Goal: Information Seeking & Learning: Compare options

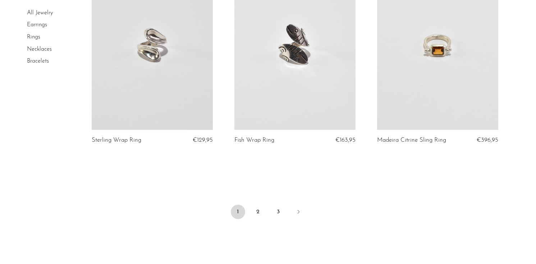
scroll to position [2339, 0]
click at [280, 208] on link "3" at bounding box center [278, 211] width 14 height 14
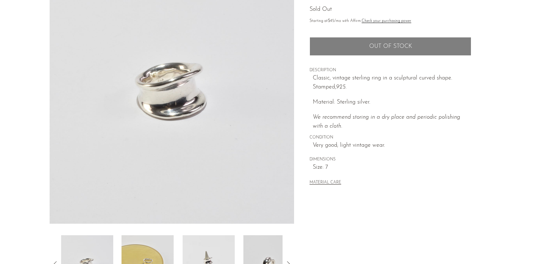
scroll to position [171, 0]
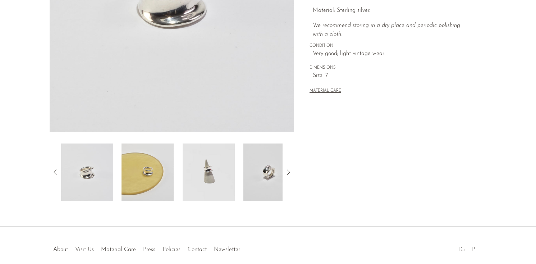
click at [263, 164] on img at bounding box center [270, 173] width 52 height 58
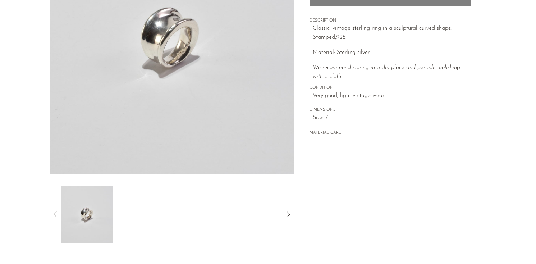
scroll to position [55, 0]
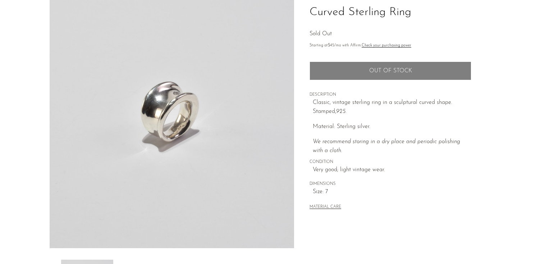
click at [258, 158] on img at bounding box center [172, 113] width 245 height 270
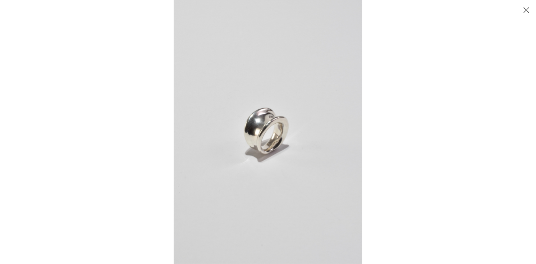
click at [258, 158] on img at bounding box center [268, 132] width 189 height 264
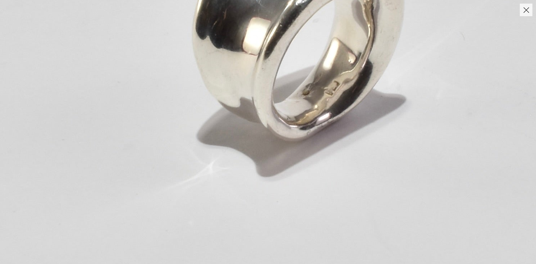
click at [528, 3] on div at bounding box center [268, 8] width 536 height 16
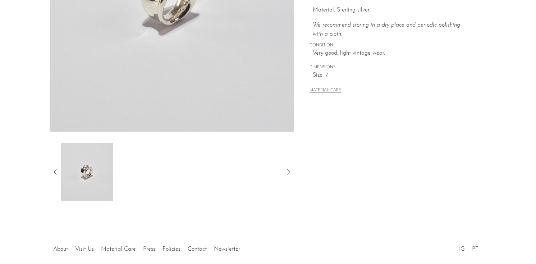
scroll to position [204, 0]
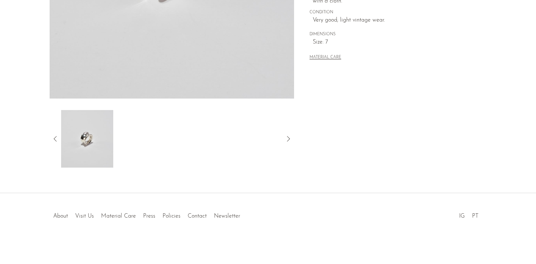
click at [54, 139] on icon at bounding box center [55, 139] width 9 height 9
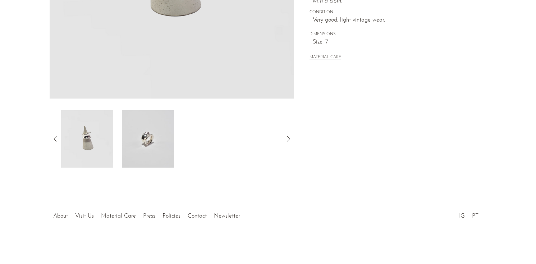
click at [54, 139] on icon at bounding box center [55, 139] width 9 height 9
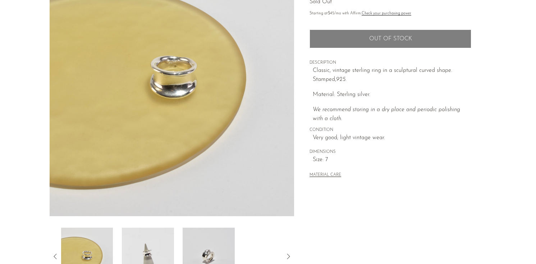
scroll to position [98, 0]
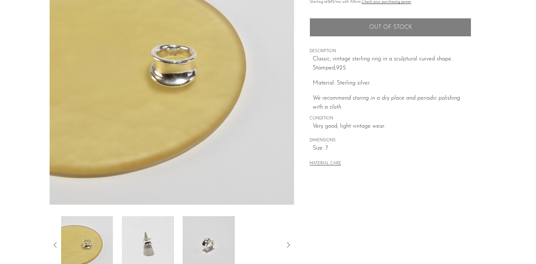
click at [140, 233] on img at bounding box center [148, 245] width 52 height 58
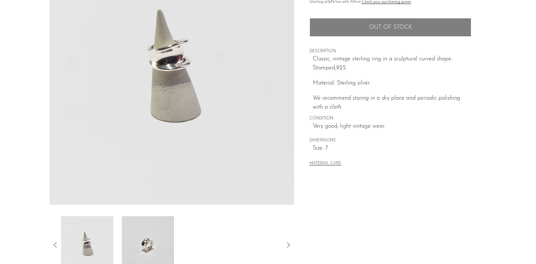
click at [104, 241] on img at bounding box center [87, 245] width 52 height 58
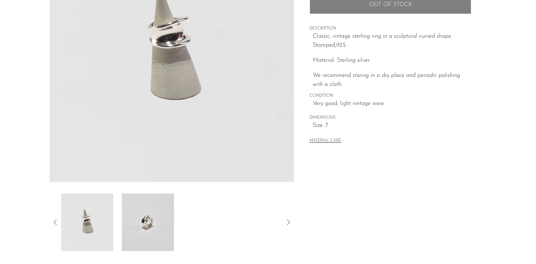
scroll to position [126, 0]
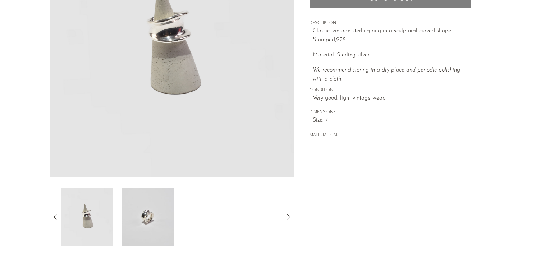
click at [105, 227] on img at bounding box center [87, 217] width 52 height 58
click at [55, 216] on icon at bounding box center [55, 217] width 9 height 9
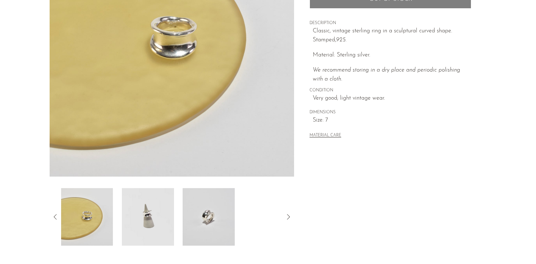
click at [55, 216] on icon at bounding box center [55, 217] width 9 height 9
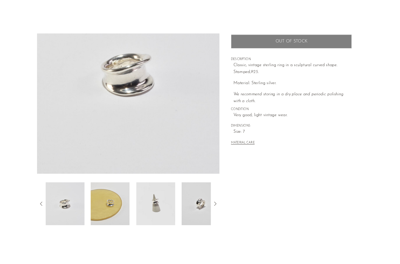
scroll to position [112, 0]
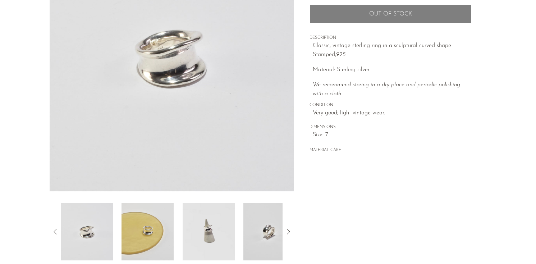
click at [262, 221] on img at bounding box center [270, 232] width 52 height 58
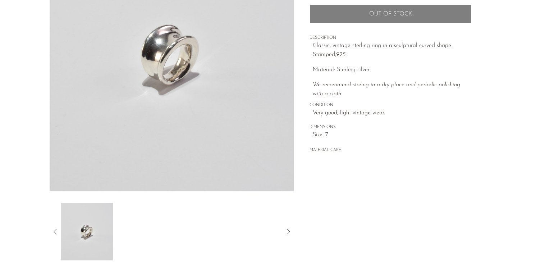
click at [58, 228] on icon at bounding box center [55, 231] width 9 height 9
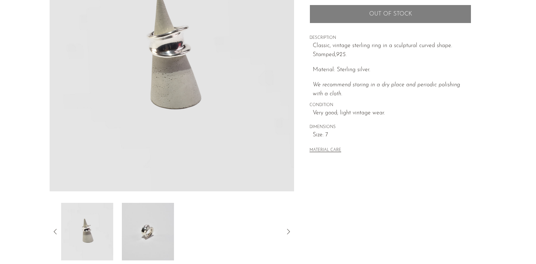
click at [58, 228] on icon at bounding box center [55, 231] width 9 height 9
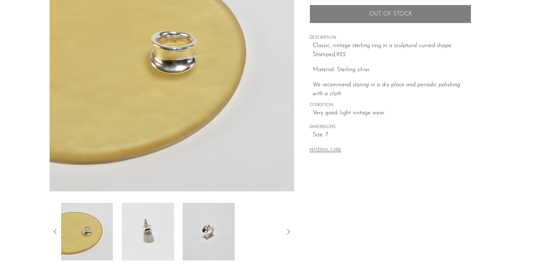
click at [163, 225] on img at bounding box center [148, 232] width 52 height 58
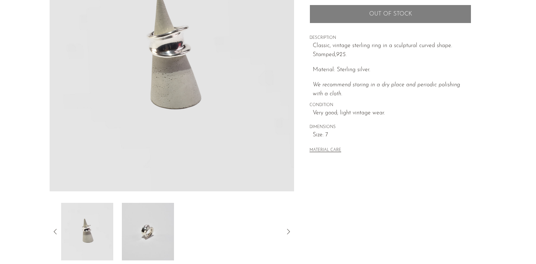
click at [55, 231] on icon at bounding box center [55, 231] width 9 height 9
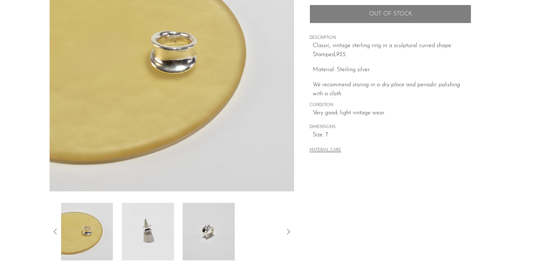
click at [55, 231] on icon at bounding box center [55, 231] width 9 height 9
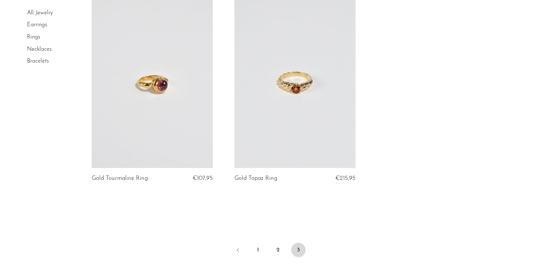
scroll to position [1791, 0]
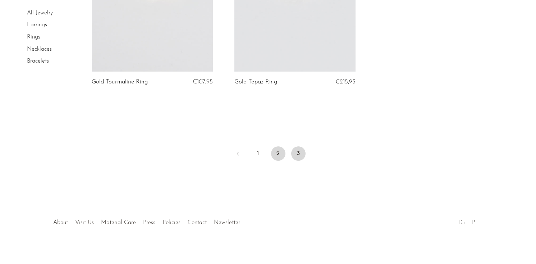
click at [278, 148] on link "2" at bounding box center [278, 153] width 14 height 14
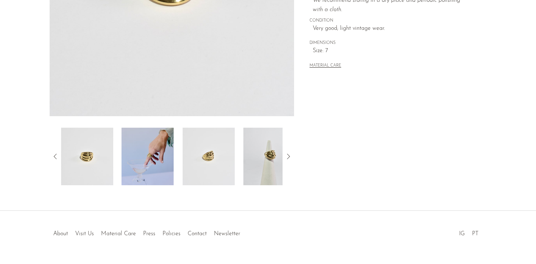
scroll to position [204, 0]
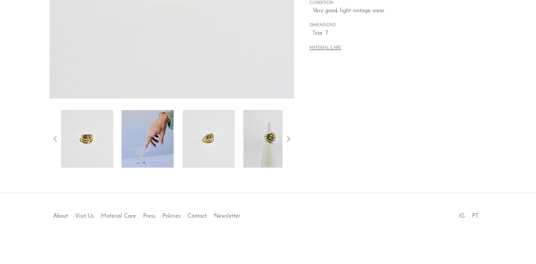
click at [149, 136] on img at bounding box center [148, 139] width 52 height 58
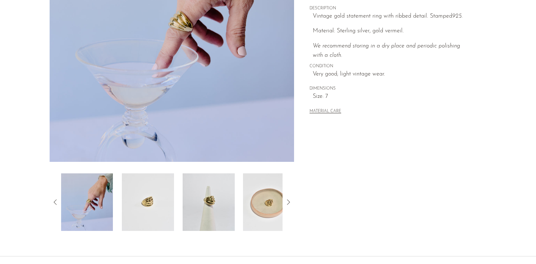
scroll to position [146, 0]
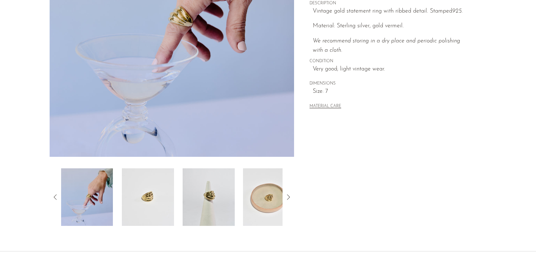
click at [196, 191] on img at bounding box center [209, 197] width 52 height 58
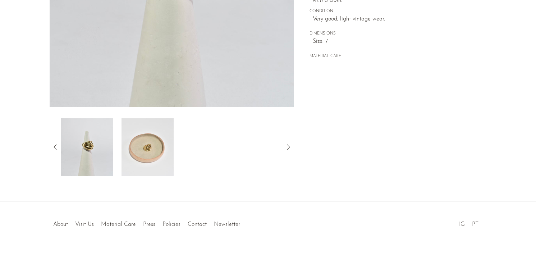
scroll to position [178, 0]
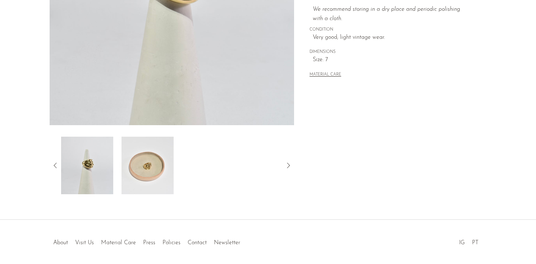
click at [58, 166] on icon at bounding box center [55, 165] width 9 height 9
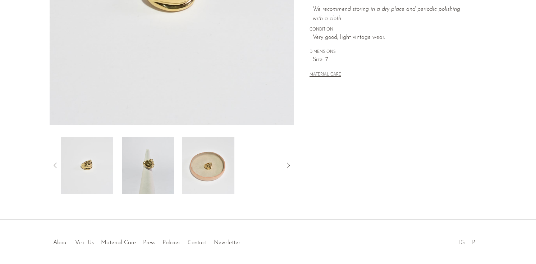
click at [56, 164] on icon at bounding box center [55, 165] width 9 height 9
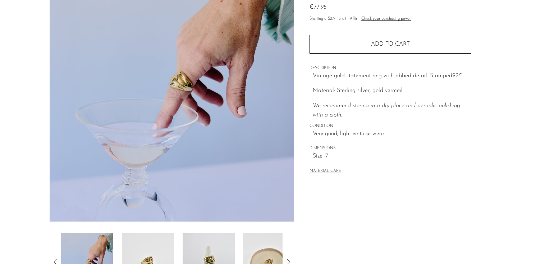
scroll to position [70, 0]
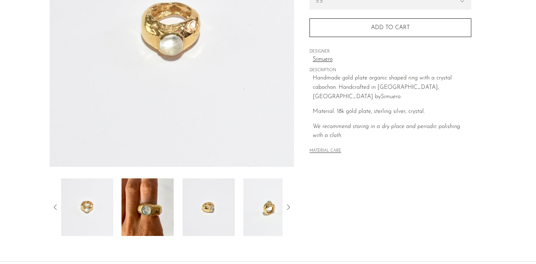
scroll to position [179, 0]
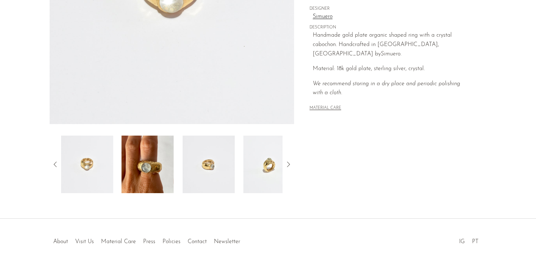
click at [133, 159] on img at bounding box center [148, 165] width 52 height 58
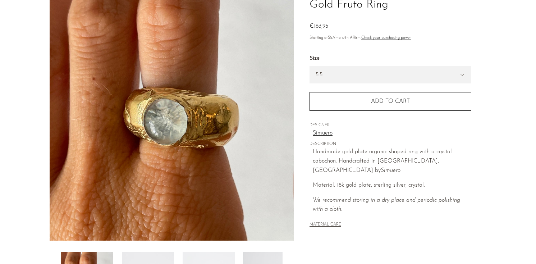
scroll to position [62, 0]
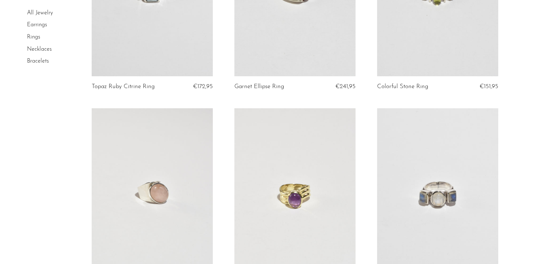
scroll to position [2396, 0]
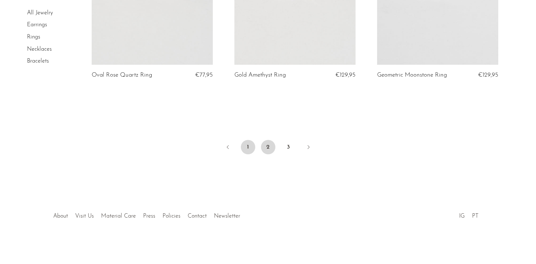
click at [244, 145] on link "1" at bounding box center [248, 147] width 14 height 14
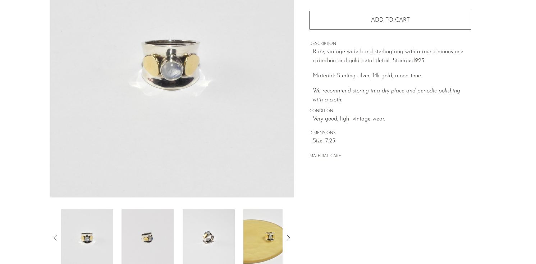
scroll to position [204, 0]
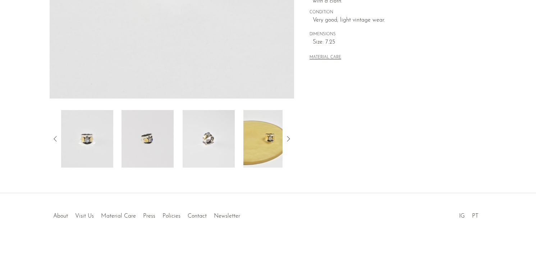
click at [261, 150] on img at bounding box center [270, 139] width 52 height 58
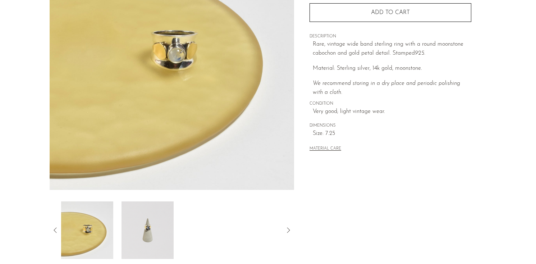
scroll to position [114, 0]
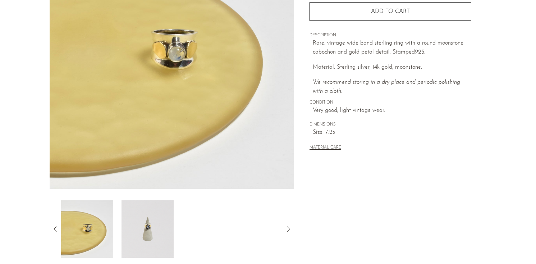
click at [158, 248] on img at bounding box center [148, 229] width 52 height 58
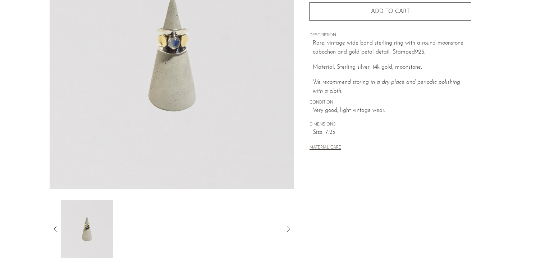
click at [179, 56] on img at bounding box center [172, 54] width 245 height 270
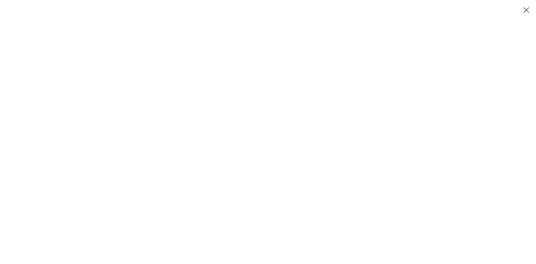
click at [278, 132] on img at bounding box center [268, 132] width 189 height 264
click at [278, 128] on img at bounding box center [238, 131] width 723 height 1012
click at [526, 8] on button "Close" at bounding box center [526, 10] width 13 height 13
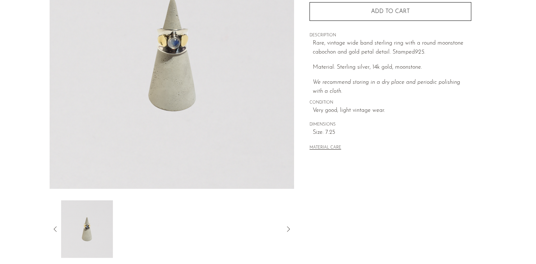
click at [56, 230] on icon at bounding box center [55, 229] width 9 height 9
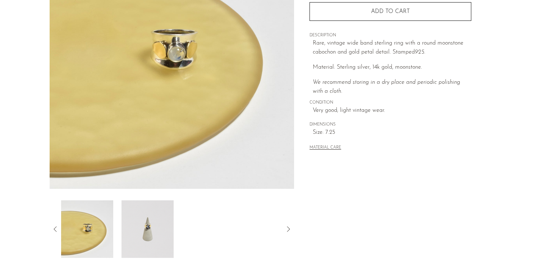
click at [94, 222] on img at bounding box center [87, 229] width 52 height 58
click at [90, 220] on img at bounding box center [87, 229] width 52 height 58
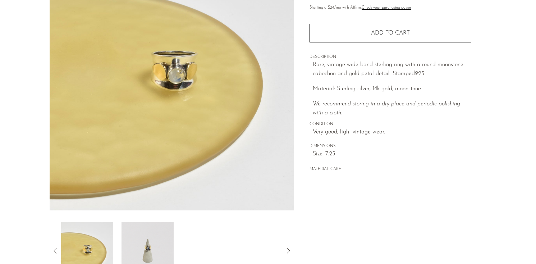
scroll to position [91, 0]
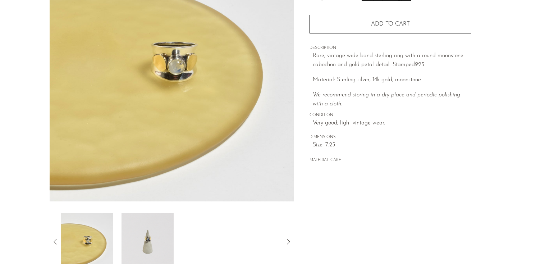
click at [151, 244] on img at bounding box center [148, 242] width 52 height 58
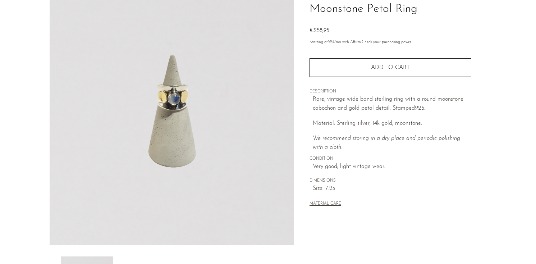
scroll to position [52, 0]
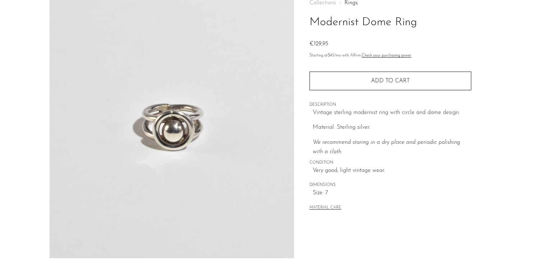
scroll to position [189, 0]
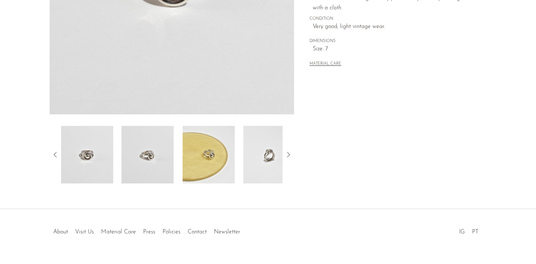
click at [254, 145] on img at bounding box center [270, 155] width 52 height 58
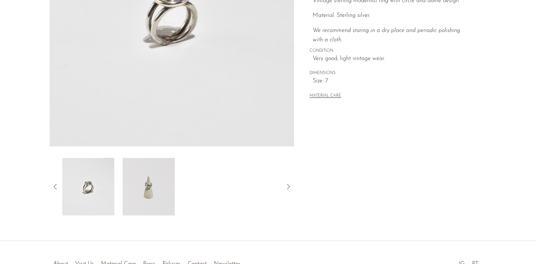
scroll to position [117, 0]
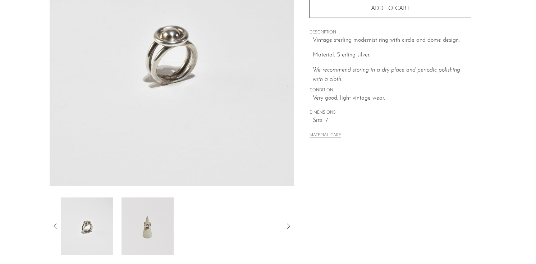
click at [104, 237] on img at bounding box center [87, 227] width 52 height 58
click at [94, 236] on img at bounding box center [87, 227] width 52 height 58
click at [74, 226] on img at bounding box center [87, 227] width 52 height 58
click at [133, 221] on img at bounding box center [148, 227] width 52 height 58
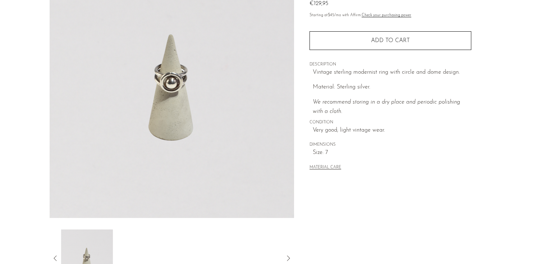
scroll to position [83, 0]
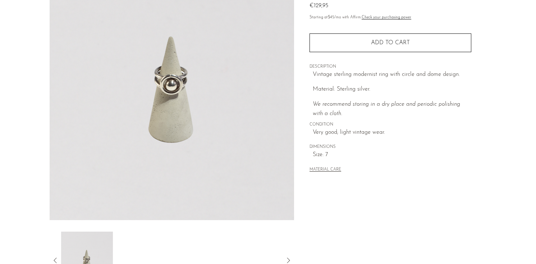
click at [53, 259] on icon at bounding box center [55, 260] width 9 height 9
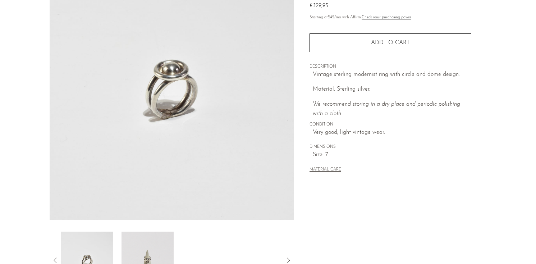
click at [53, 259] on icon at bounding box center [55, 260] width 9 height 9
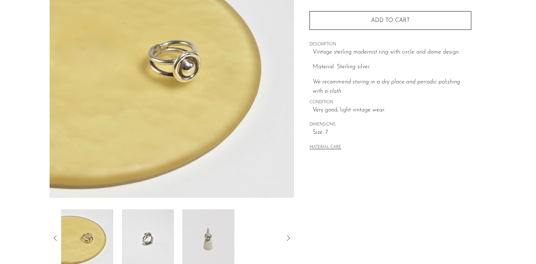
scroll to position [105, 0]
click at [148, 219] on img at bounding box center [148, 238] width 52 height 58
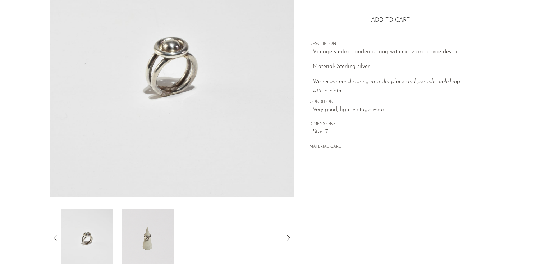
click at [51, 234] on icon at bounding box center [55, 237] width 9 height 9
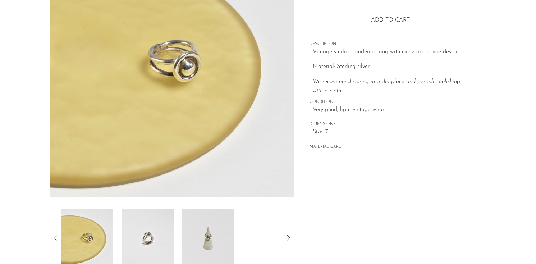
click at [219, 237] on img at bounding box center [208, 238] width 52 height 58
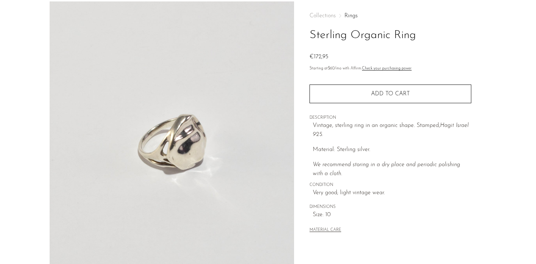
scroll to position [97, 0]
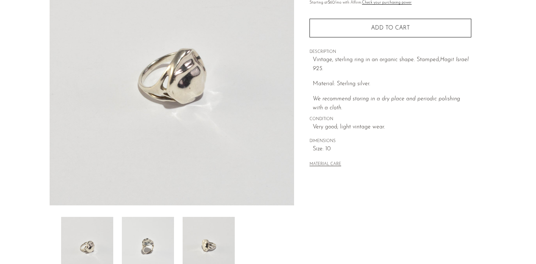
click at [168, 247] on img at bounding box center [148, 246] width 52 height 58
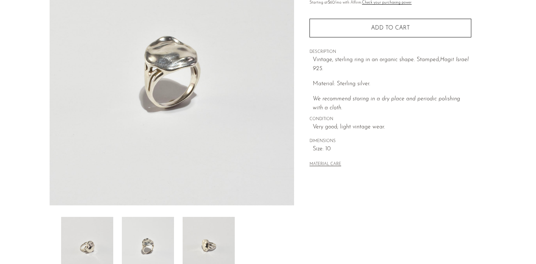
click at [216, 243] on img at bounding box center [209, 246] width 52 height 58
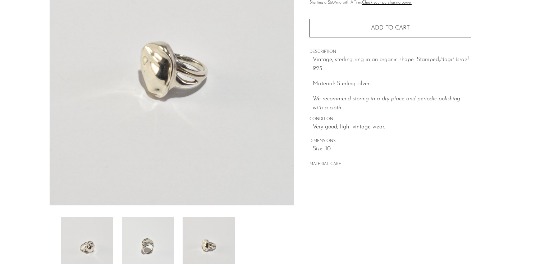
click at [168, 240] on img at bounding box center [148, 246] width 52 height 58
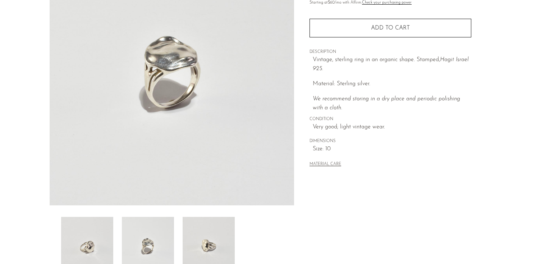
click at [79, 233] on img at bounding box center [87, 246] width 52 height 58
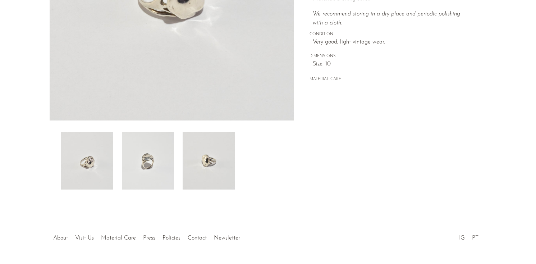
scroll to position [115, 0]
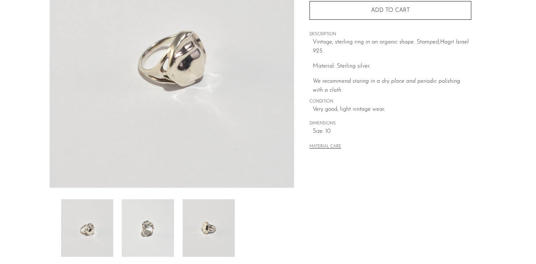
click at [146, 230] on img at bounding box center [148, 228] width 52 height 58
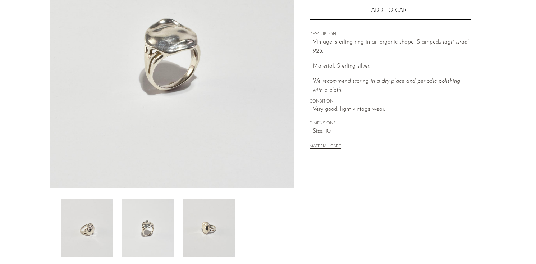
click at [85, 228] on img at bounding box center [87, 228] width 52 height 58
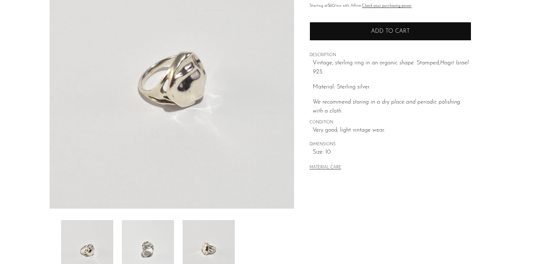
scroll to position [90, 0]
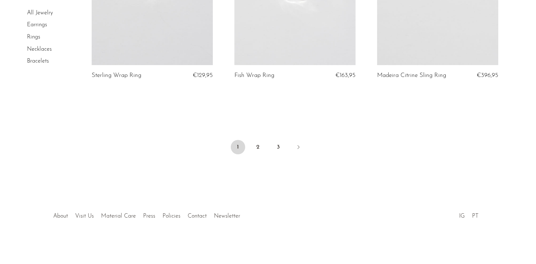
scroll to position [2403, 0]
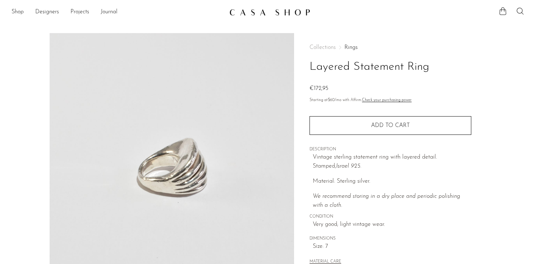
scroll to position [141, 0]
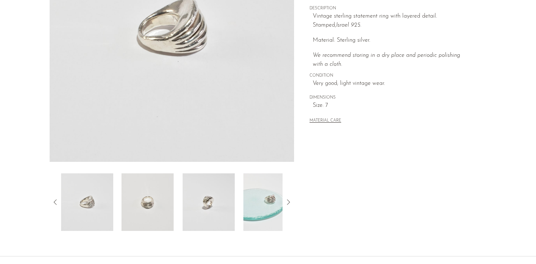
click at [210, 189] on img at bounding box center [209, 202] width 52 height 58
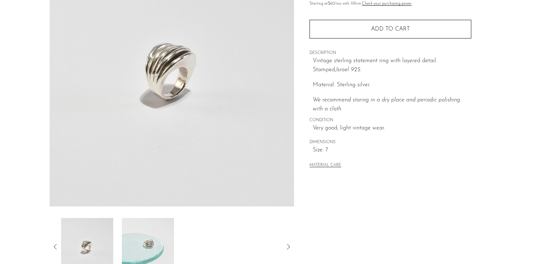
scroll to position [100, 0]
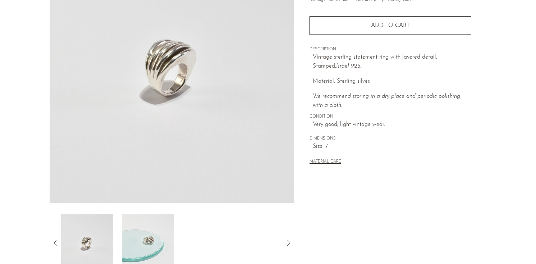
click at [154, 235] on img at bounding box center [148, 243] width 52 height 58
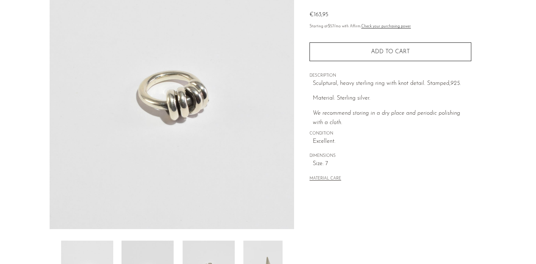
scroll to position [166, 0]
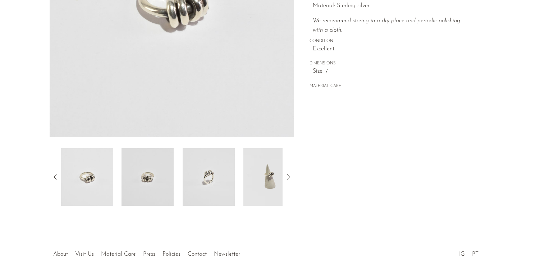
click at [211, 196] on img at bounding box center [209, 177] width 52 height 58
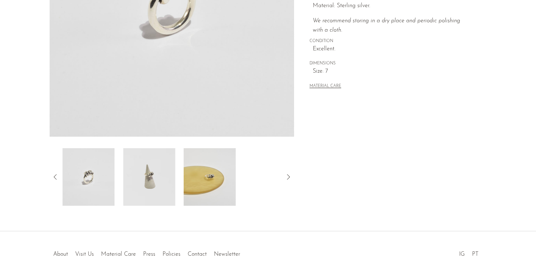
scroll to position [112, 0]
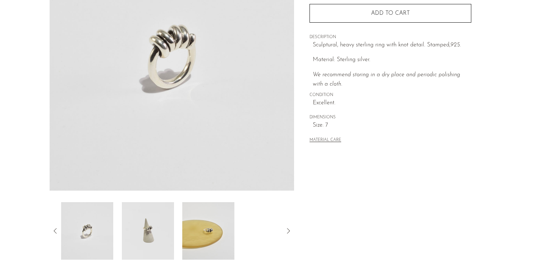
click at [203, 213] on img at bounding box center [208, 231] width 52 height 58
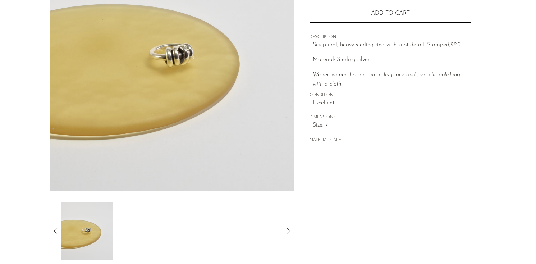
scroll to position [145, 0]
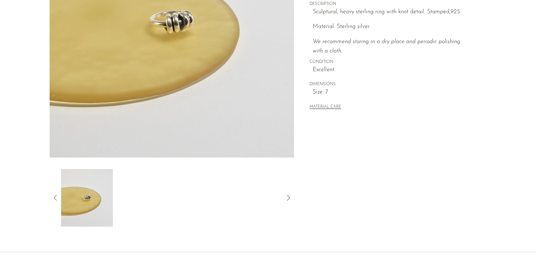
click at [76, 199] on img at bounding box center [87, 198] width 52 height 58
click at [56, 199] on icon at bounding box center [55, 198] width 9 height 9
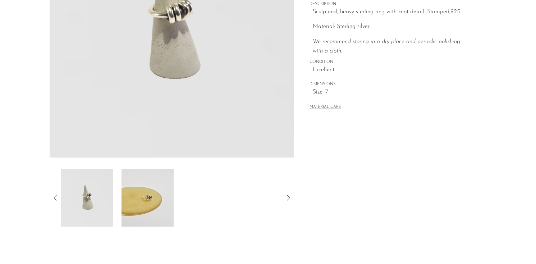
click at [56, 199] on icon at bounding box center [55, 198] width 9 height 9
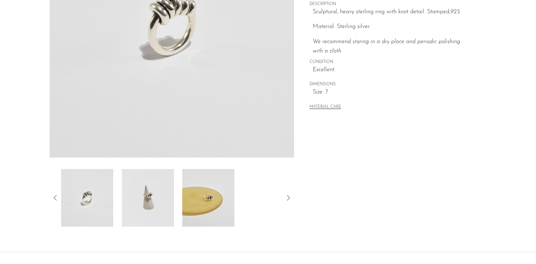
click at [56, 199] on icon at bounding box center [55, 198] width 9 height 9
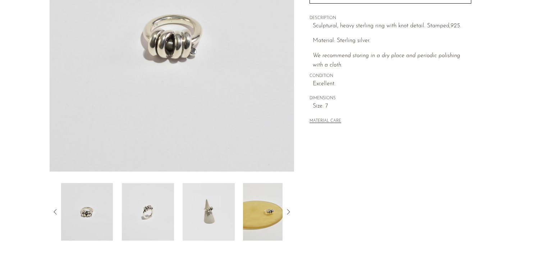
scroll to position [127, 0]
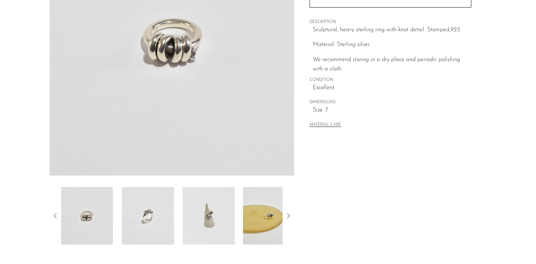
click at [194, 213] on img at bounding box center [209, 216] width 52 height 58
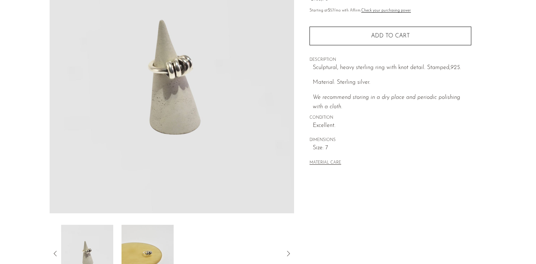
scroll to position [152, 0]
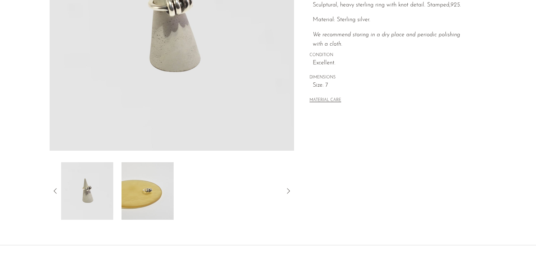
click at [96, 195] on img at bounding box center [87, 191] width 52 height 58
click at [60, 191] on div at bounding box center [172, 191] width 245 height 58
click at [56, 191] on icon at bounding box center [55, 191] width 9 height 9
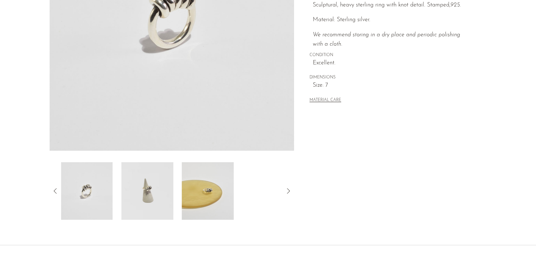
click at [56, 191] on icon at bounding box center [55, 191] width 9 height 9
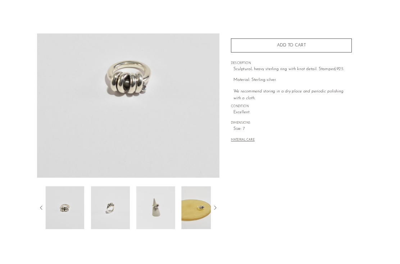
scroll to position [105, 0]
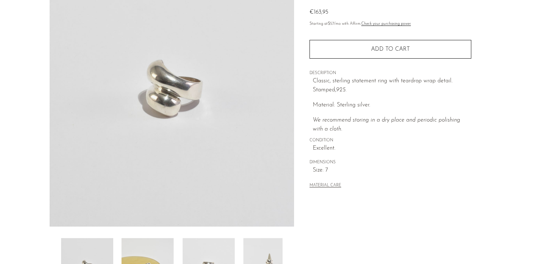
scroll to position [99, 0]
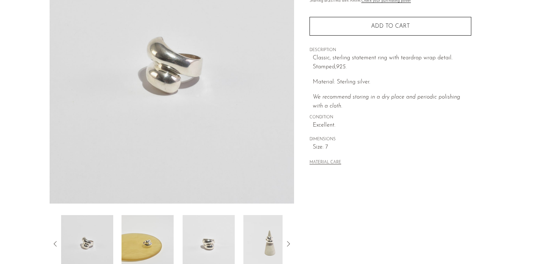
click at [233, 222] on img at bounding box center [209, 244] width 52 height 58
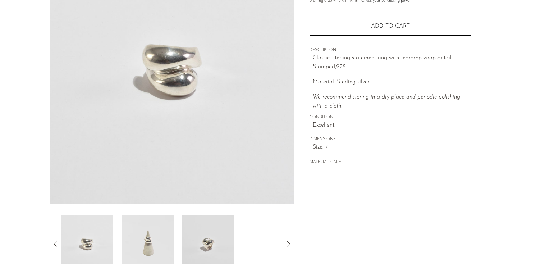
click at [212, 232] on img at bounding box center [208, 244] width 52 height 58
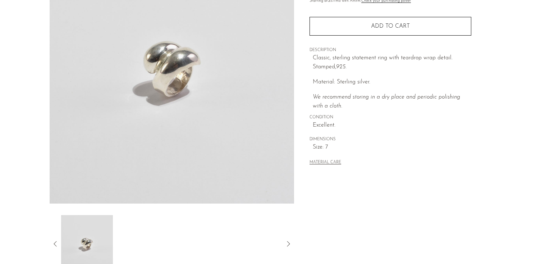
click at [57, 239] on div at bounding box center [172, 244] width 245 height 58
click at [56, 242] on icon at bounding box center [55, 244] width 9 height 9
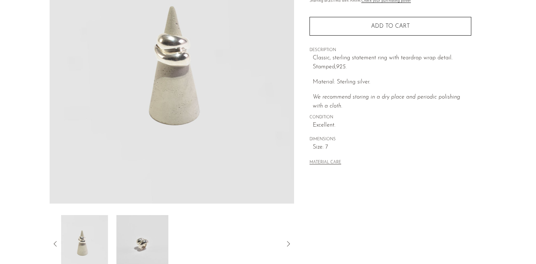
click at [56, 242] on icon at bounding box center [55, 244] width 9 height 9
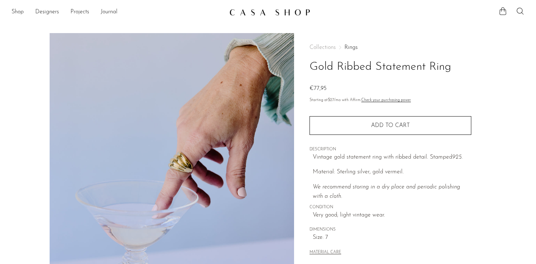
scroll to position [108, 0]
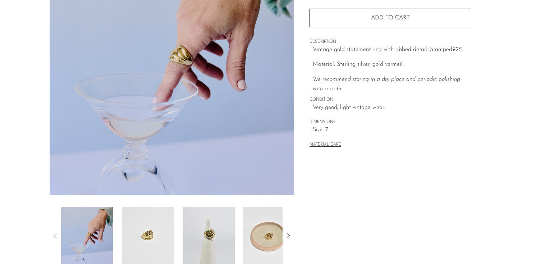
click at [142, 230] on img at bounding box center [148, 236] width 52 height 58
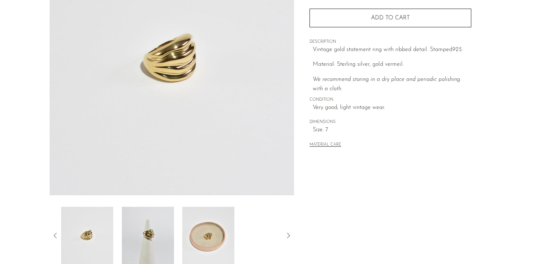
click at [147, 235] on img at bounding box center [148, 236] width 52 height 58
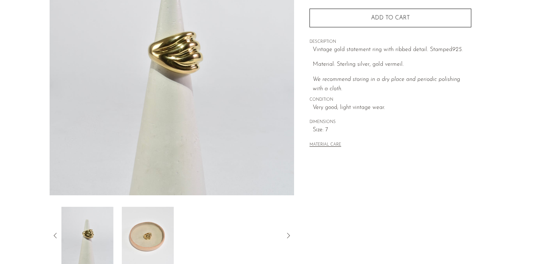
click at [161, 236] on img at bounding box center [148, 236] width 52 height 58
